Goal: Task Accomplishment & Management: Use online tool/utility

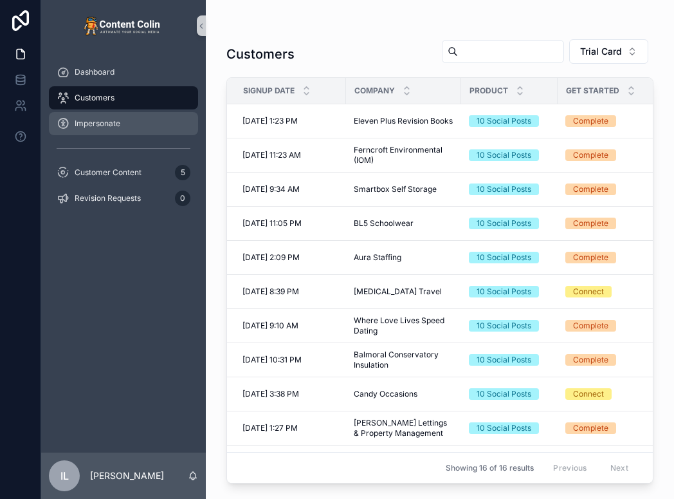
click at [115, 120] on span "Impersonate" at bounding box center [98, 123] width 46 height 10
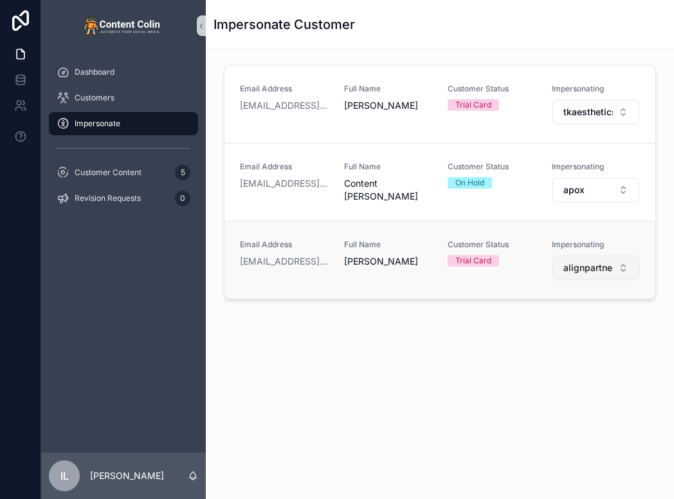
click at [571, 272] on span "alignpartners" at bounding box center [589, 267] width 50 height 13
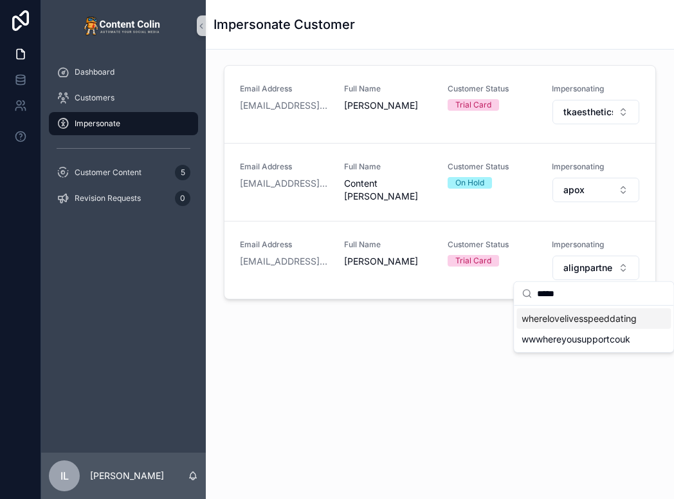
type input "*****"
click at [566, 317] on span "wherelovelivesspeeddating" at bounding box center [579, 318] width 115 height 13
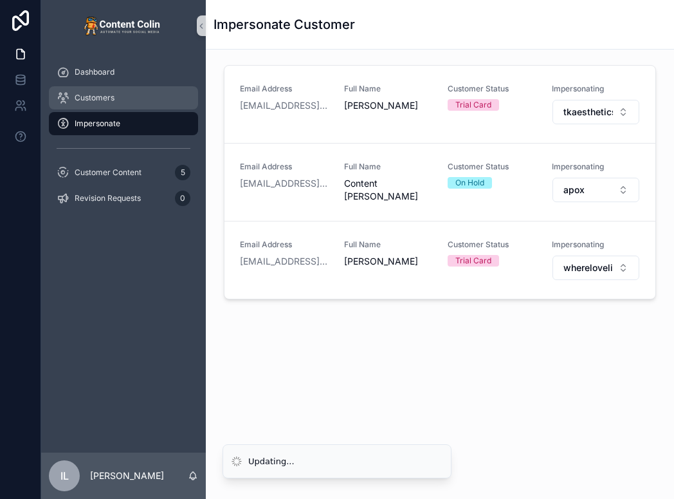
click at [90, 98] on span "Customers" at bounding box center [95, 98] width 40 height 10
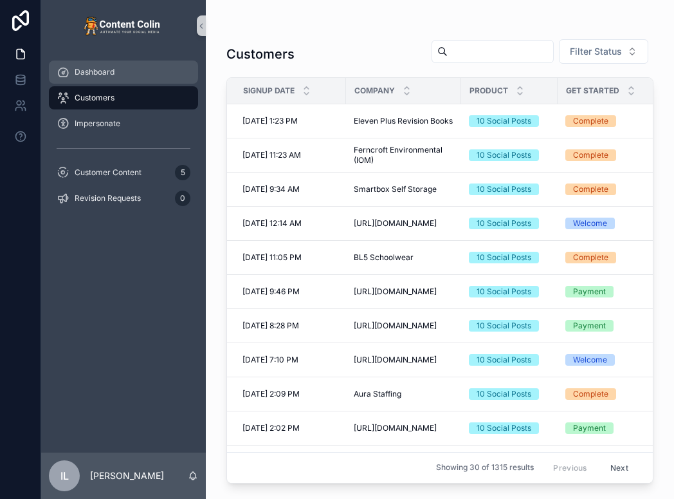
click at [101, 83] on link "Dashboard" at bounding box center [123, 71] width 149 height 23
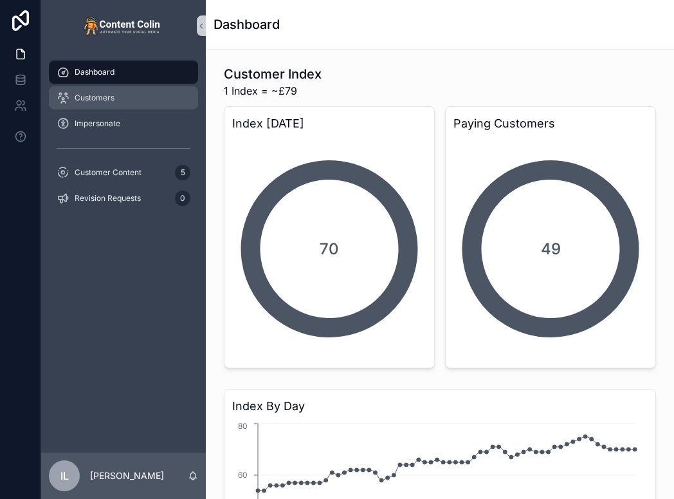
click at [100, 96] on span "Customers" at bounding box center [95, 98] width 40 height 10
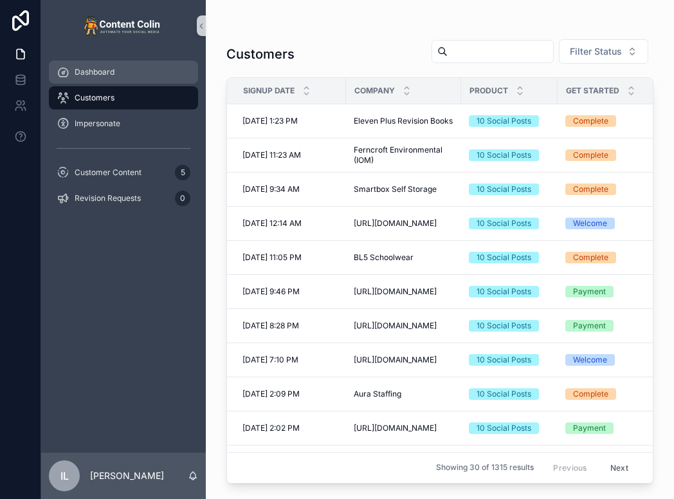
click at [97, 77] on span "Dashboard" at bounding box center [95, 72] width 40 height 10
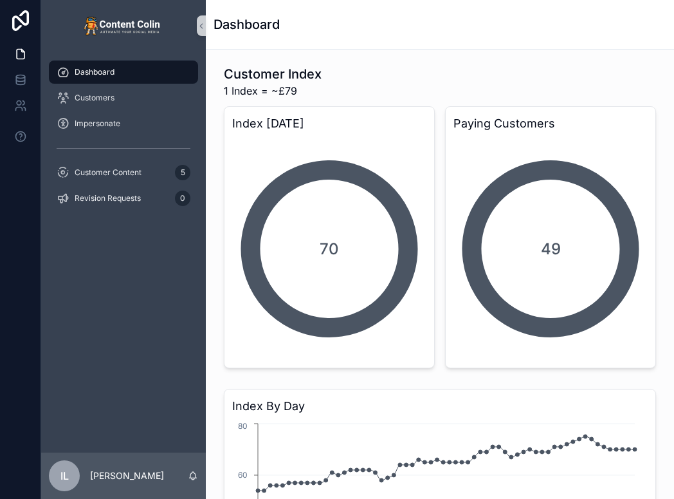
click at [97, 77] on span "Dashboard" at bounding box center [95, 72] width 40 height 10
click at [102, 124] on span "Impersonate" at bounding box center [98, 123] width 46 height 10
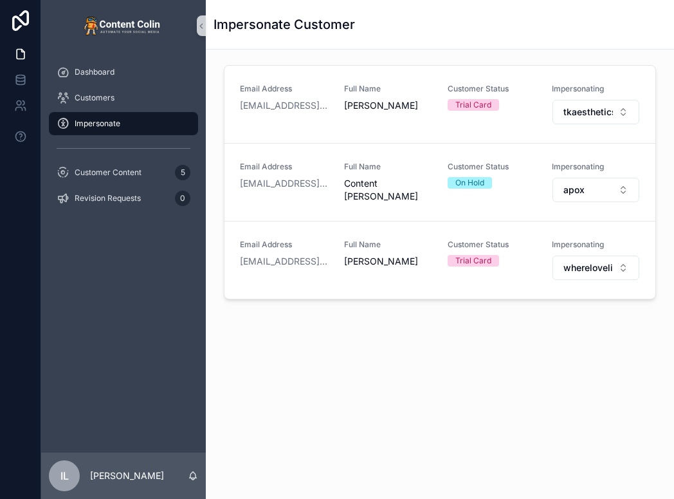
click at [533, 393] on div "Impersonate Customer Email Address [EMAIL_ADDRESS][DOMAIN_NAME] Full Name [PERS…" at bounding box center [440, 206] width 468 height 412
